Goal: Transaction & Acquisition: Purchase product/service

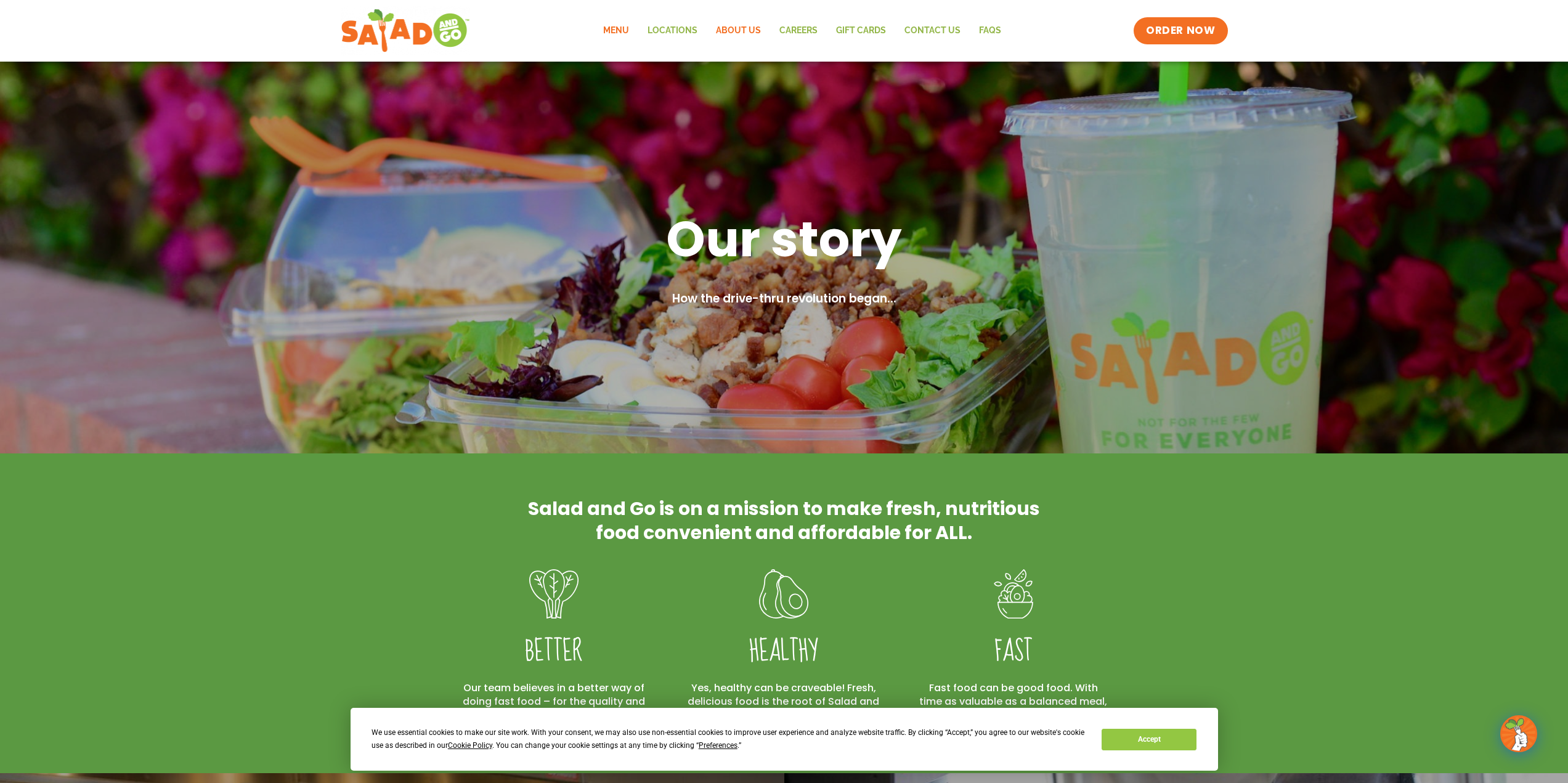
click at [617, 34] on link "Menu" at bounding box center [616, 30] width 45 height 28
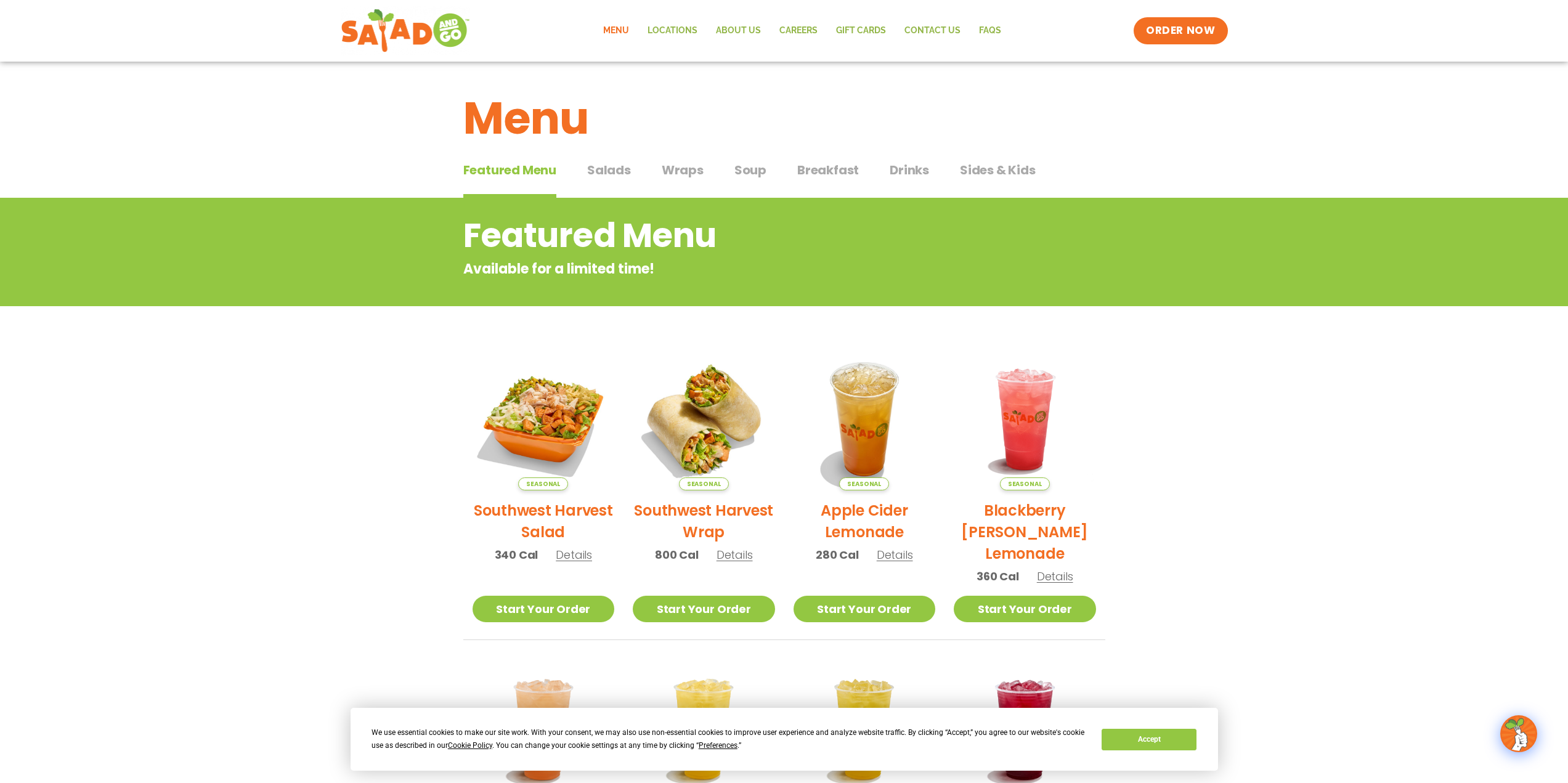
click at [589, 166] on span "Salads" at bounding box center [609, 170] width 44 height 18
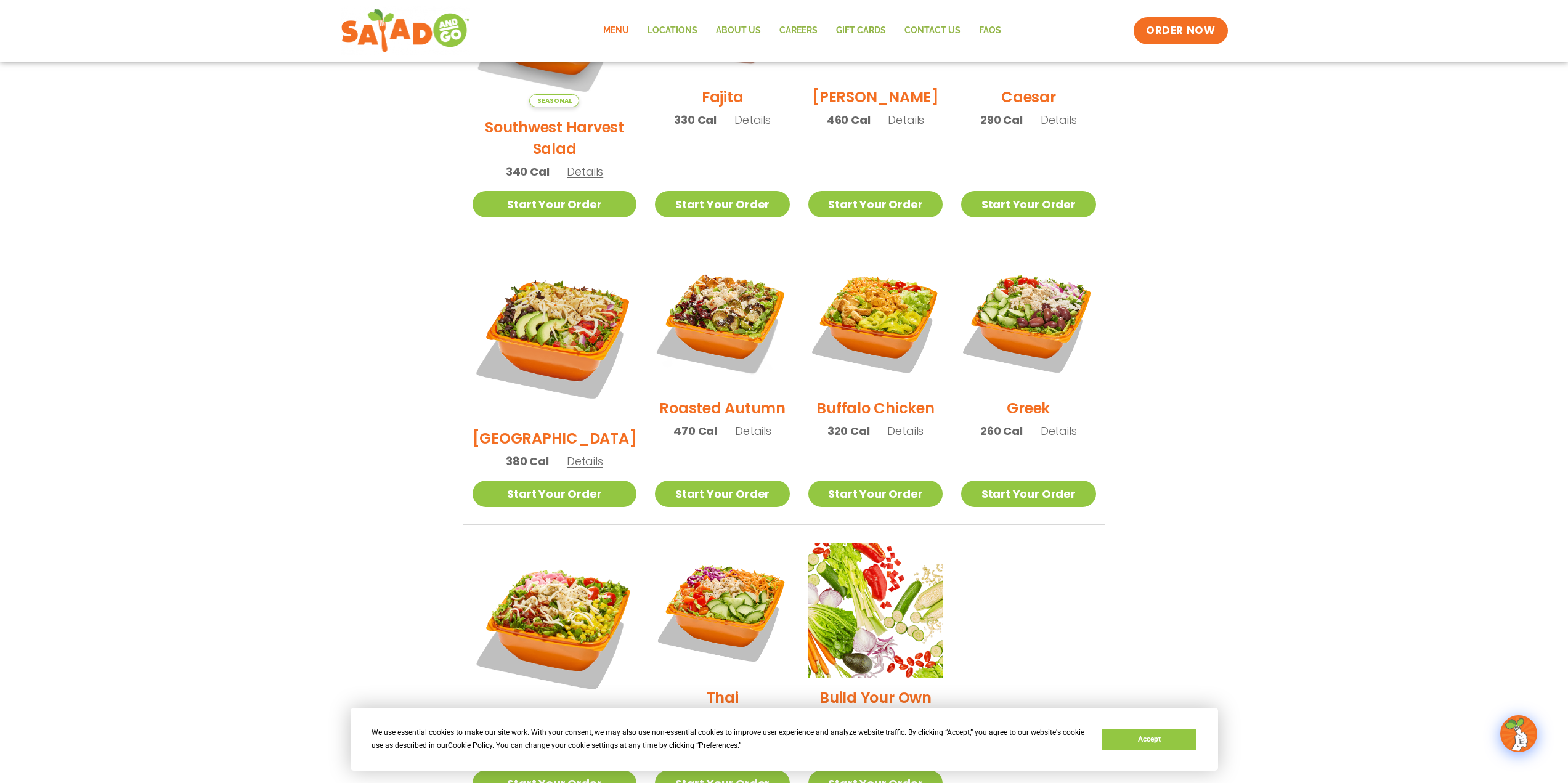
scroll to position [464, 0]
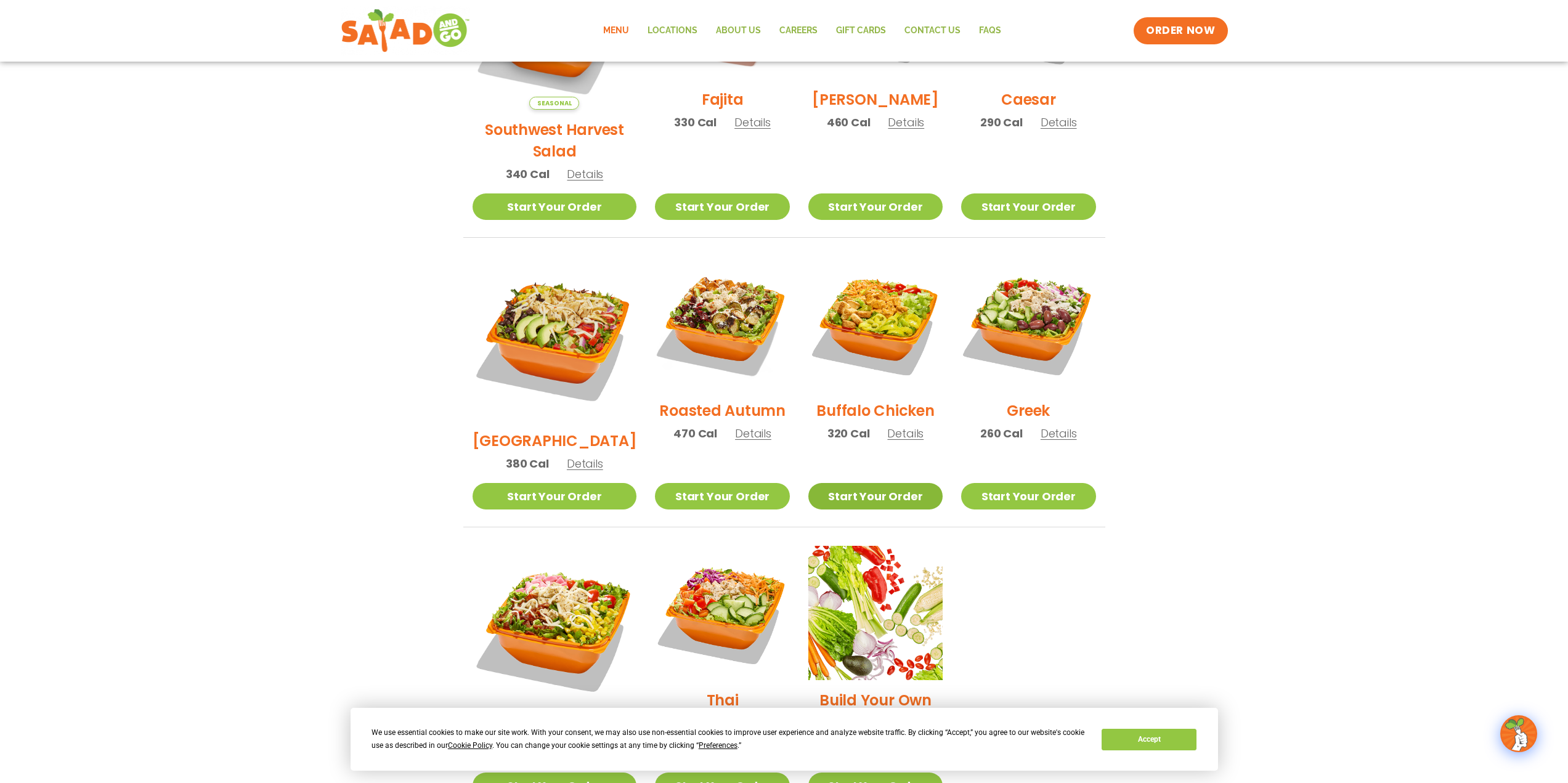
click at [850, 483] on link "Start Your Order" at bounding box center [875, 496] width 134 height 26
